Goal: Transaction & Acquisition: Purchase product/service

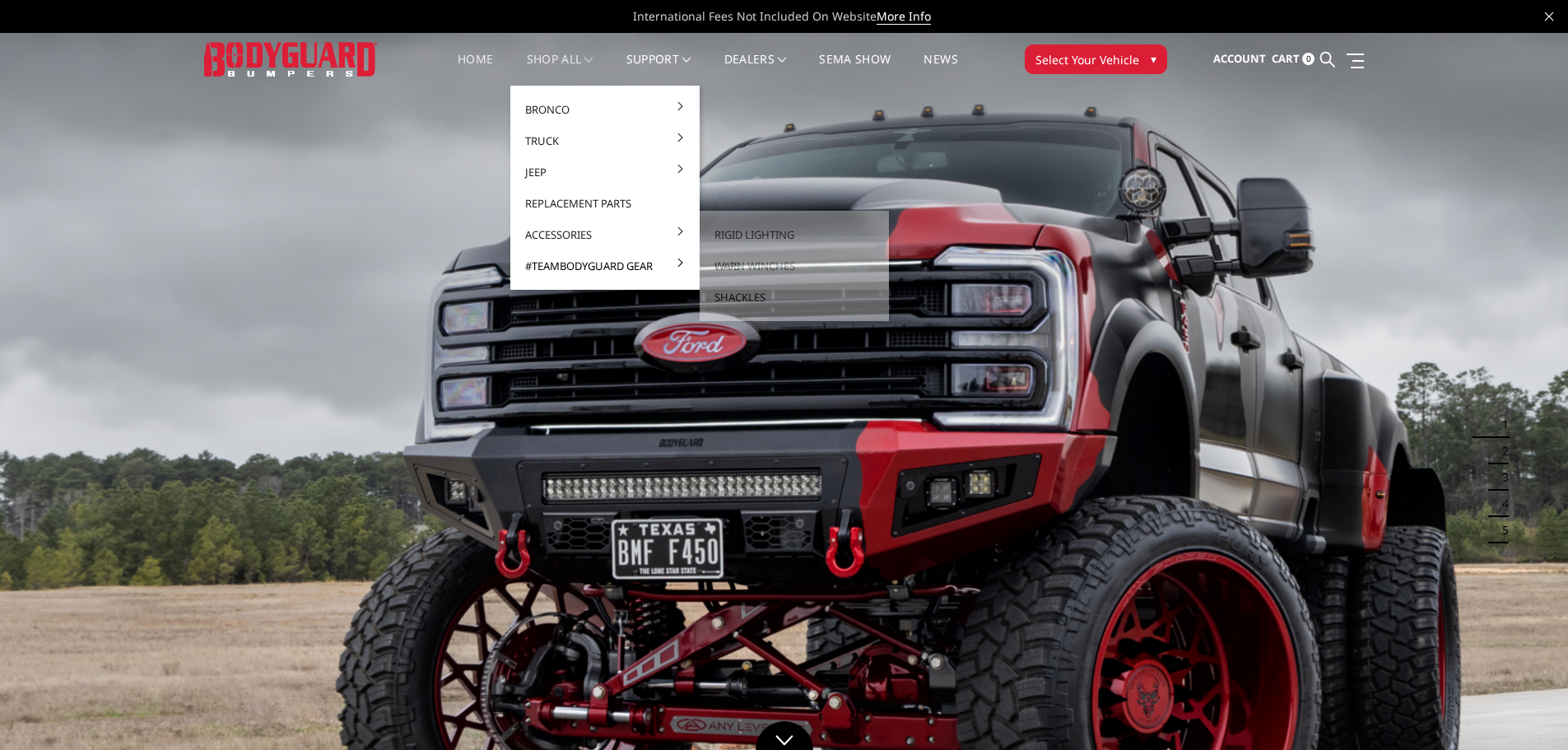
click at [559, 260] on link "#TeamBodyguard Gear" at bounding box center [604, 266] width 176 height 31
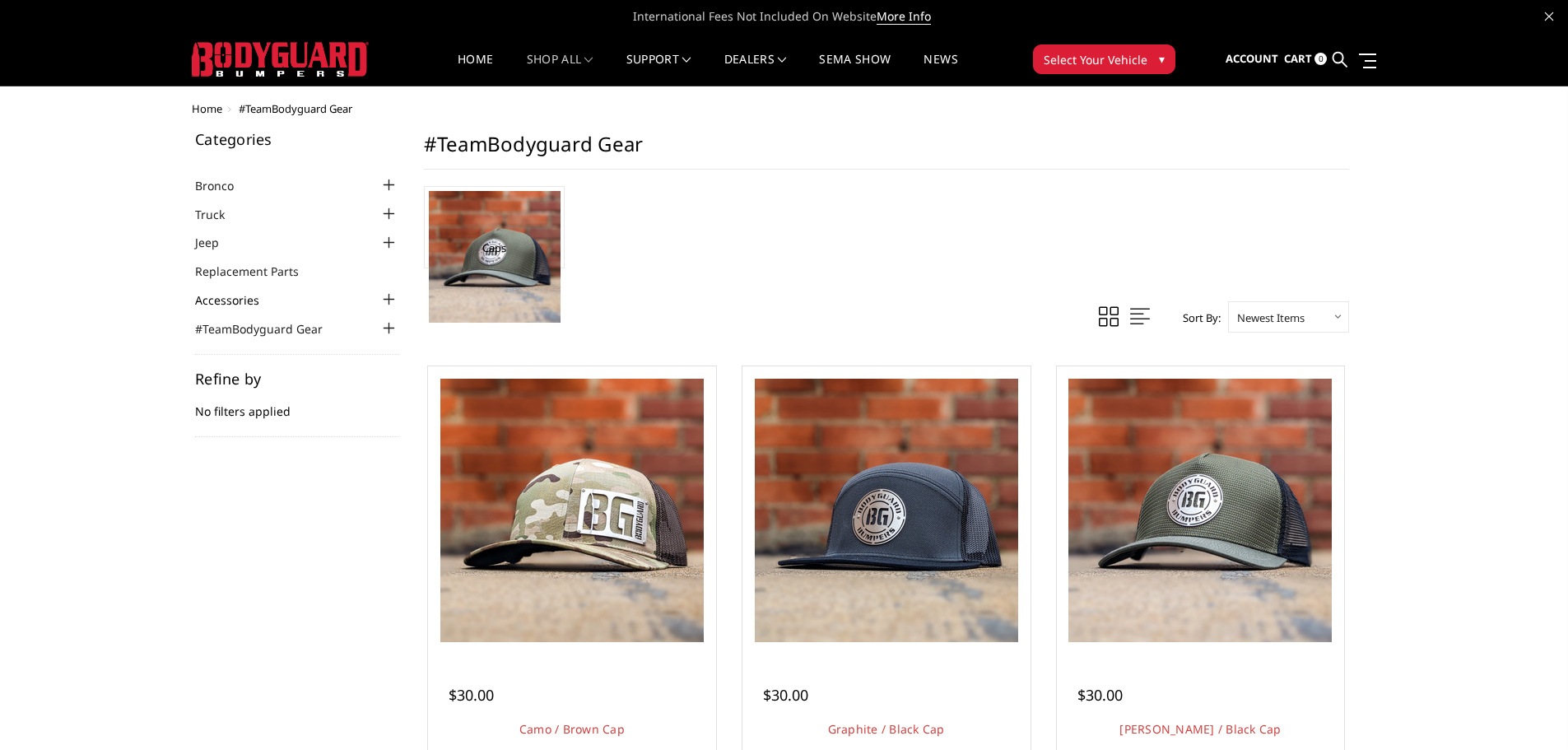
click at [238, 304] on link "Accessories" at bounding box center [237, 300] width 85 height 18
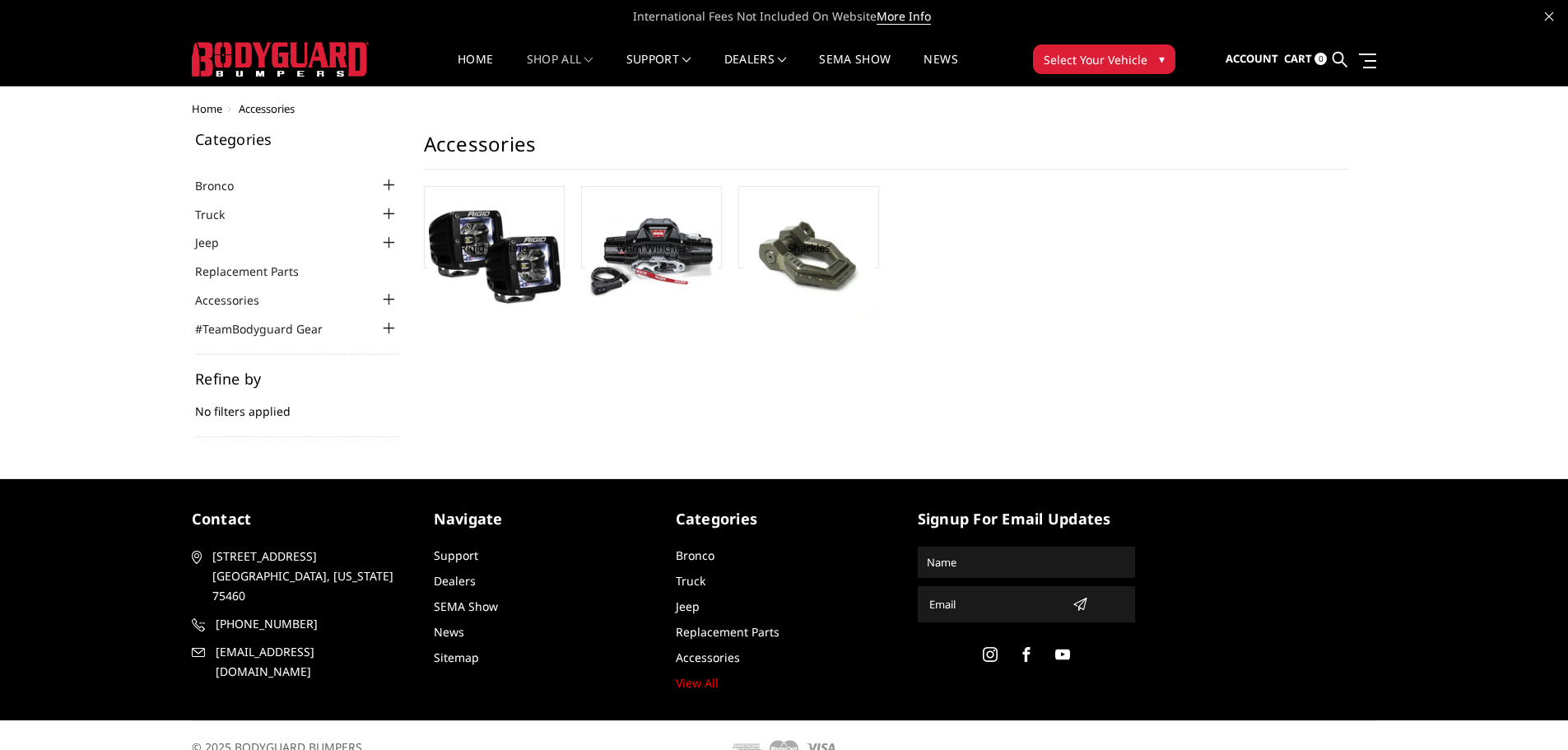
click at [194, 274] on aside "Categories Bronco 2021-2025 Bronco Front 2021-2025 Bronco Rear 2021-2025 Bronco…" at bounding box center [297, 284] width 228 height 306
click at [237, 270] on link "Replacement Parts" at bounding box center [257, 271] width 124 height 18
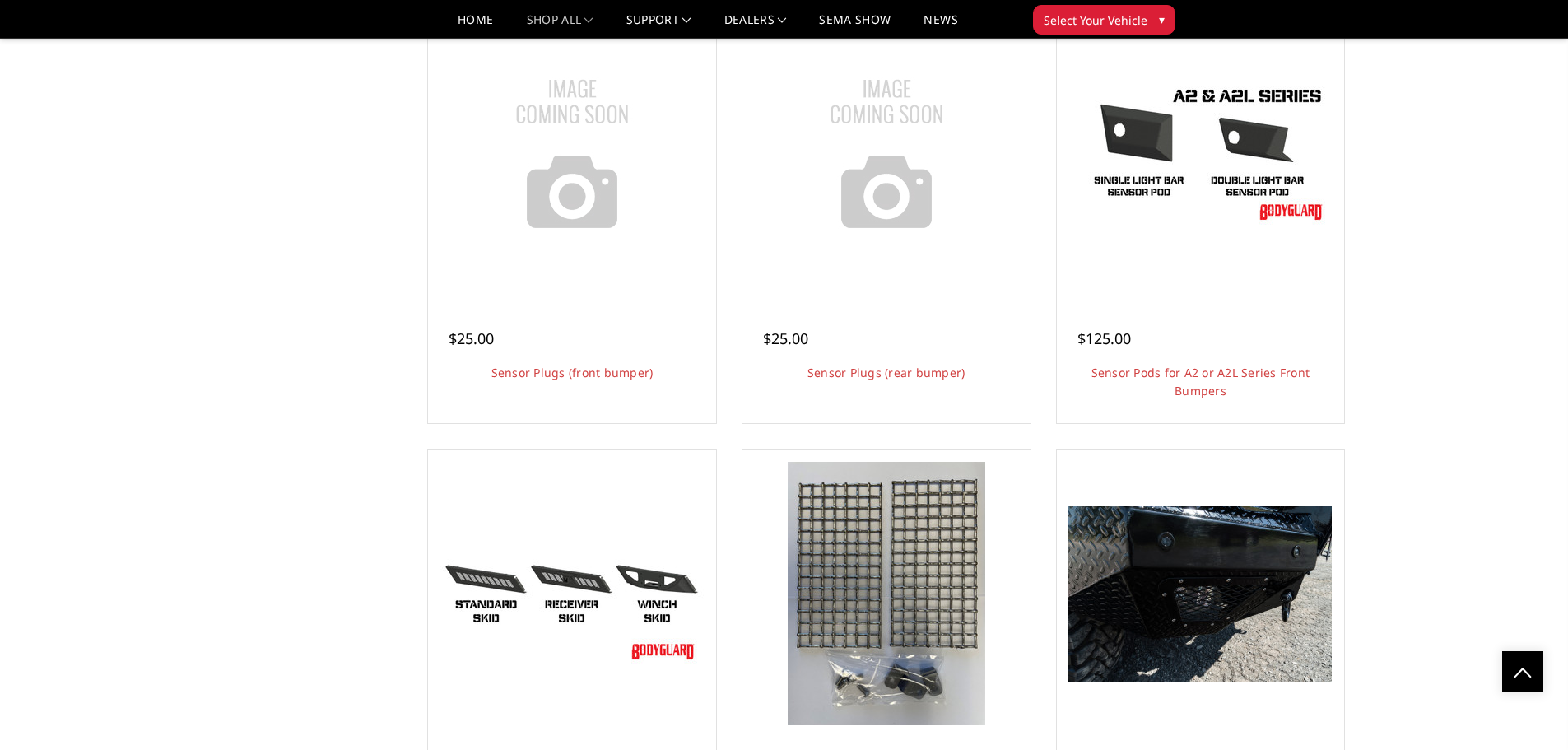
scroll to position [4033, 0]
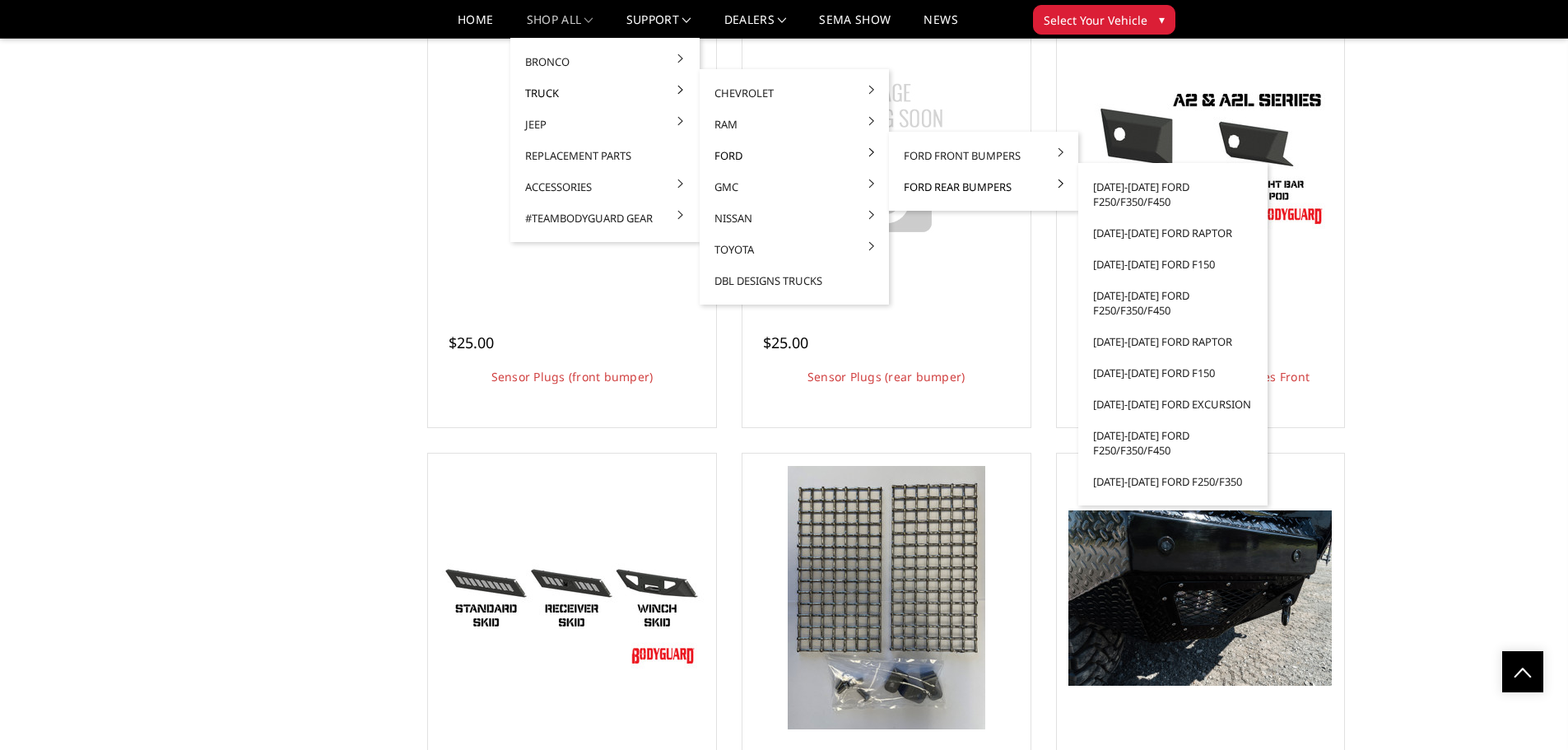
click at [909, 187] on link "Ford Rear Bumpers" at bounding box center [983, 187] width 176 height 31
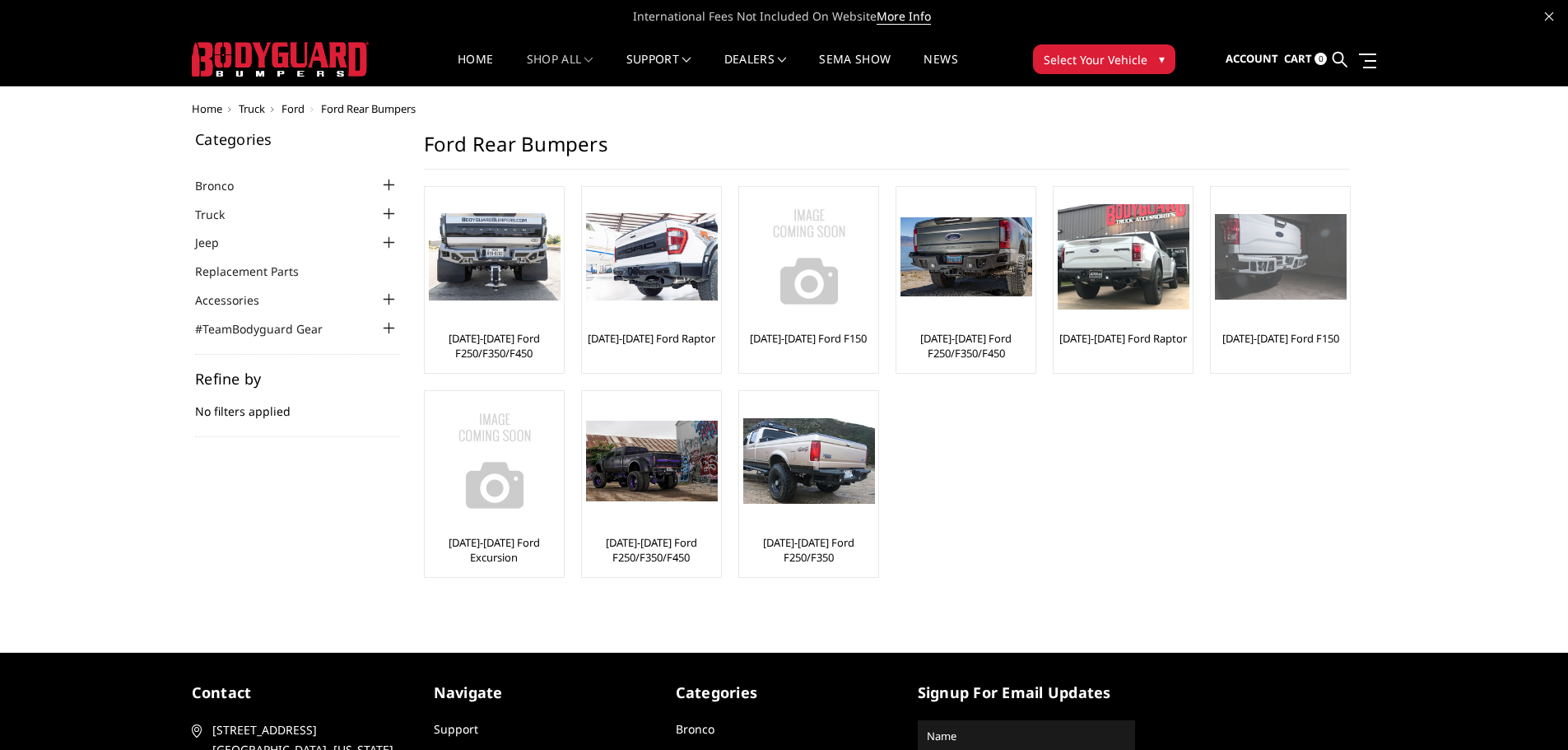
click at [1266, 321] on div at bounding box center [1280, 257] width 132 height 132
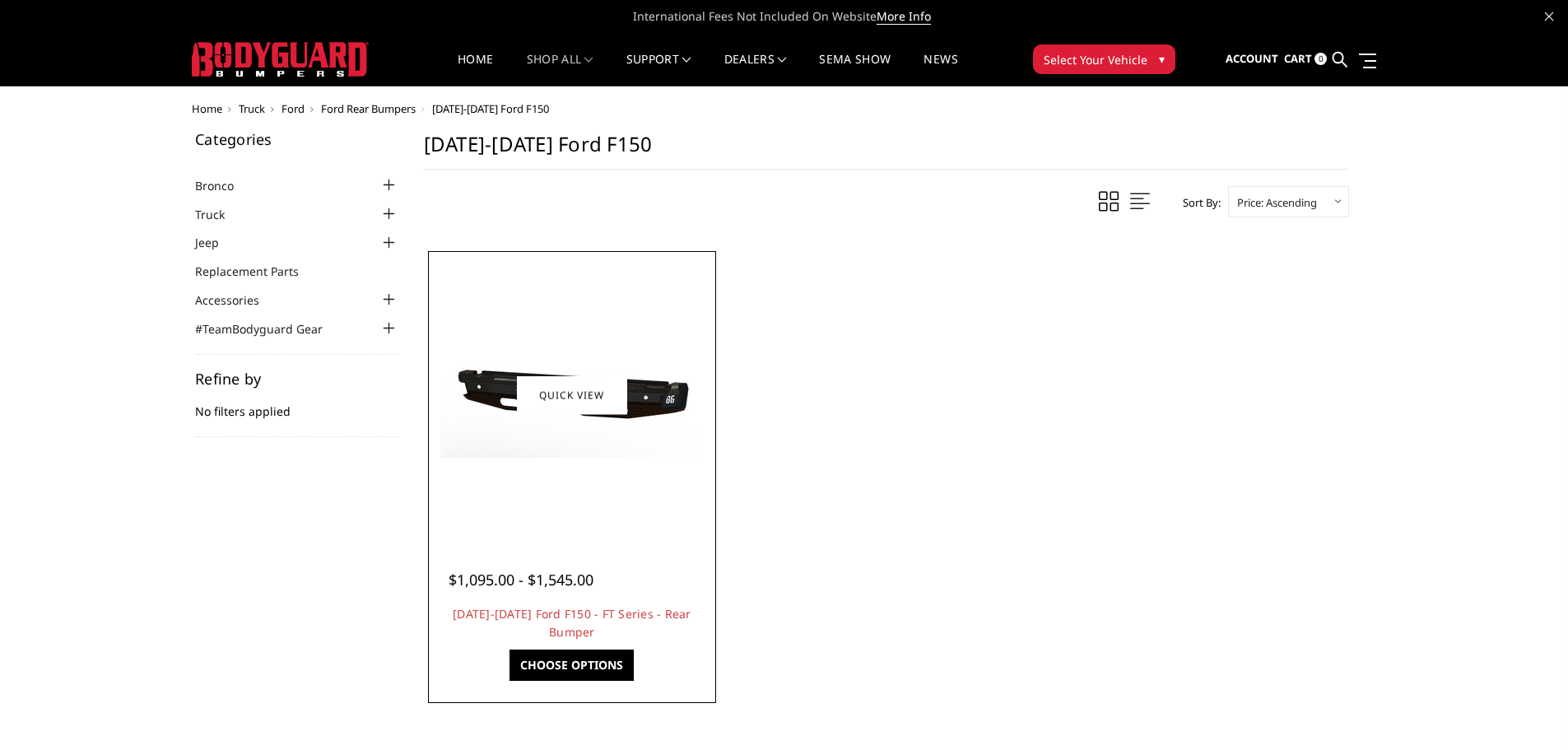
click at [505, 380] on img at bounding box center [572, 395] width 264 height 126
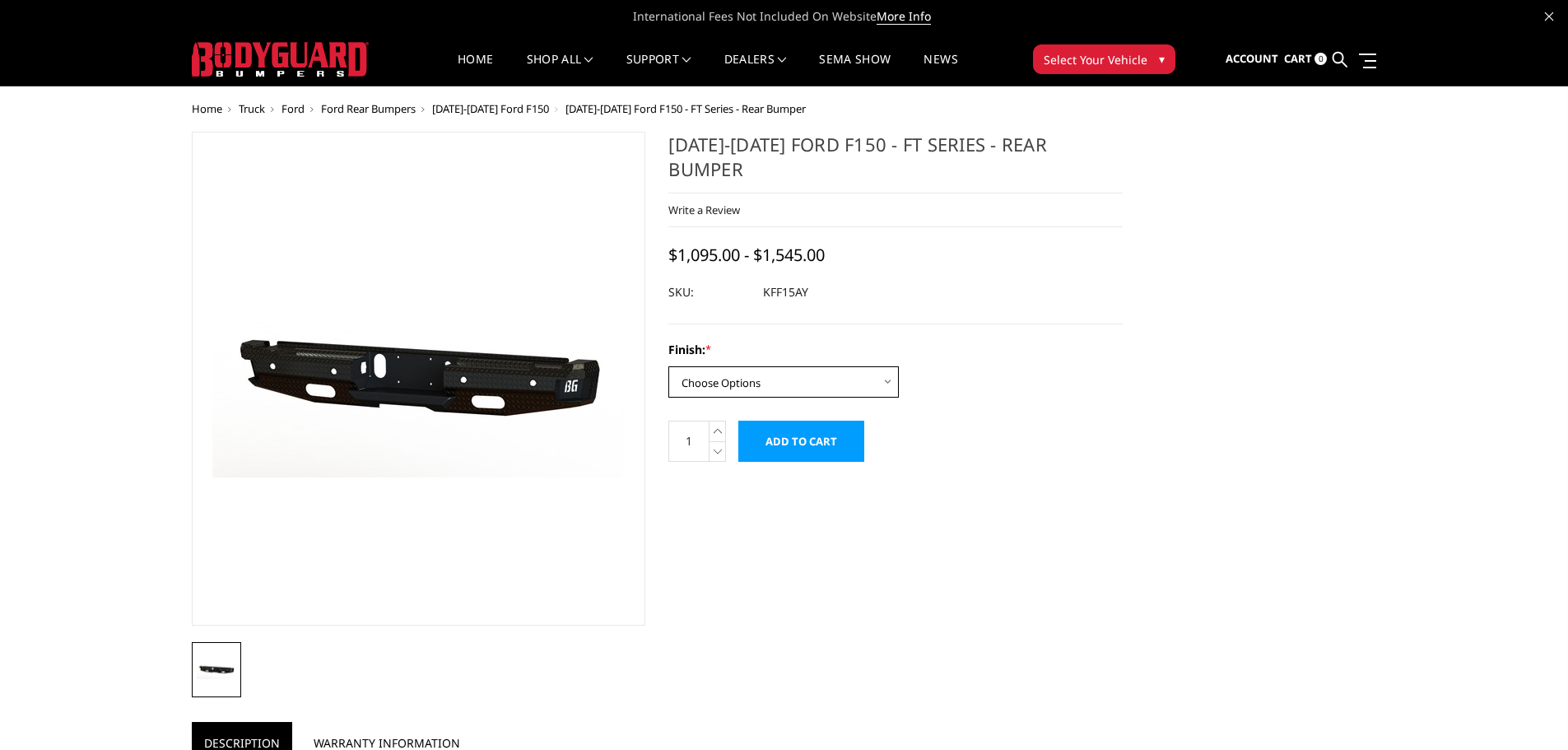
click at [813, 366] on select "Choose Options Bare Metal Gloss Black Powder Coat Texture Black Powder Coat" at bounding box center [783, 382] width 230 height 31
select select "1264"
click at [668, 366] on select "Choose Options Bare Metal Gloss Black Powder Coat Texture Black Powder Coat" at bounding box center [783, 382] width 230 height 31
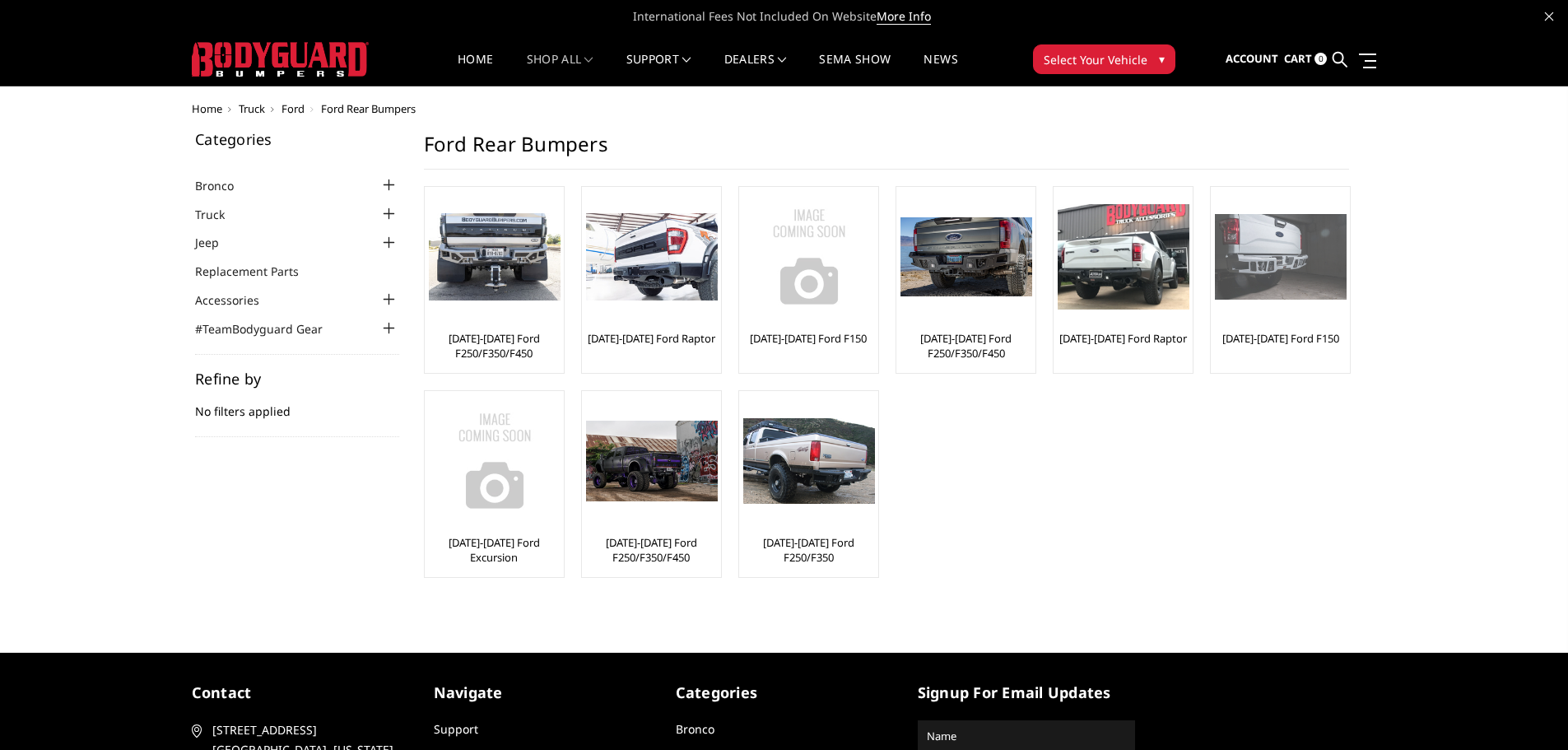
click at [1285, 298] on img at bounding box center [1280, 257] width 132 height 87
